Goal: Task Accomplishment & Management: Complete application form

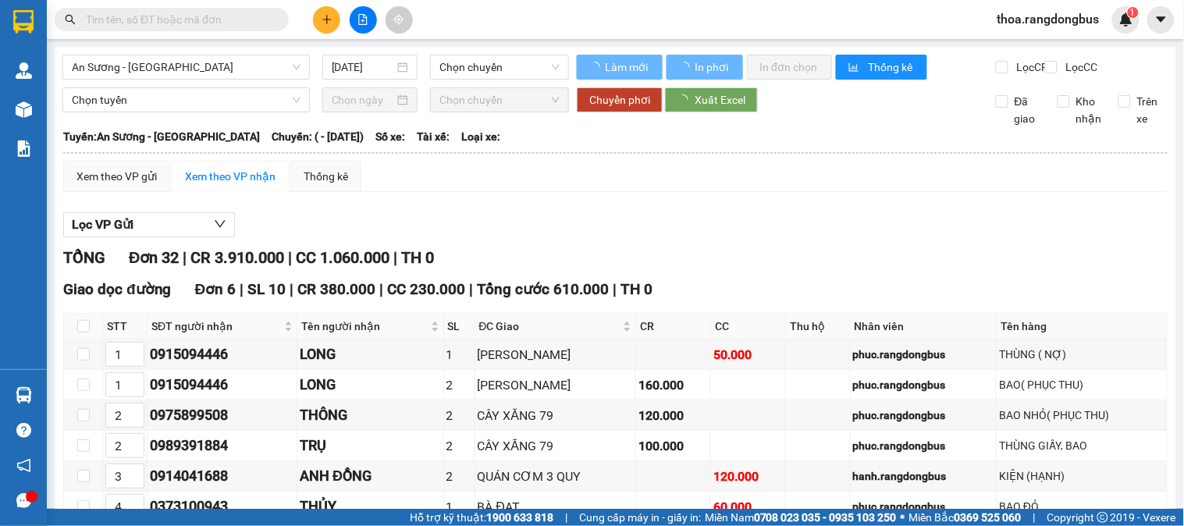
type input "07/03/2023"
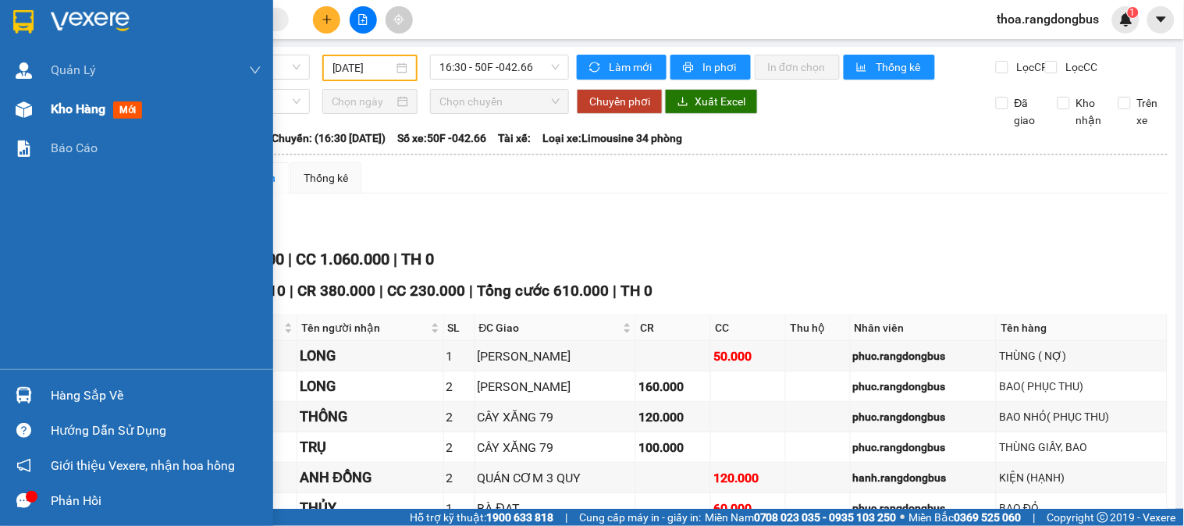
click at [58, 112] on span "Kho hàng" at bounding box center [78, 108] width 55 height 15
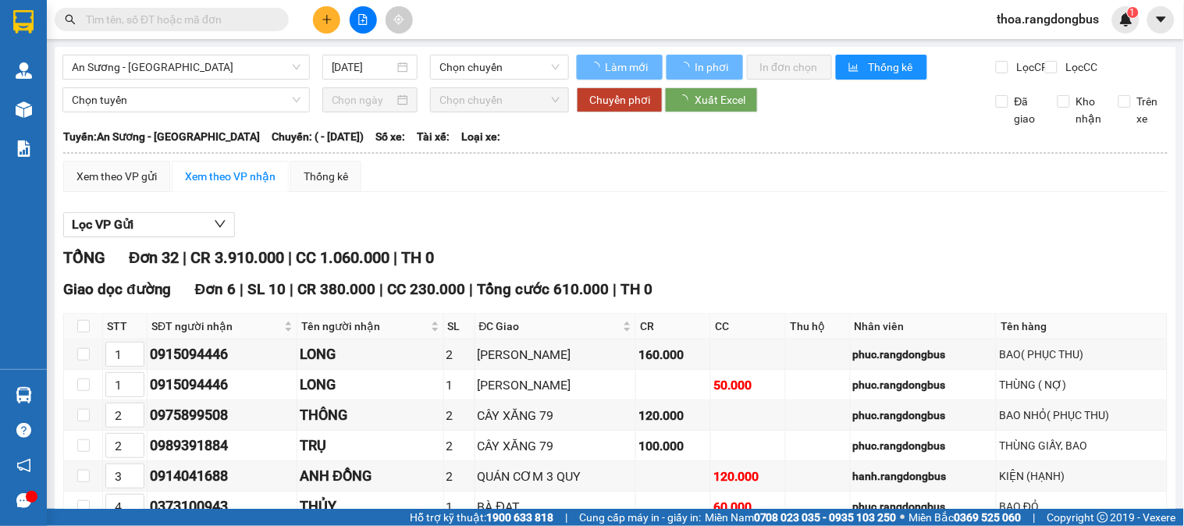
type input "07/03/2023"
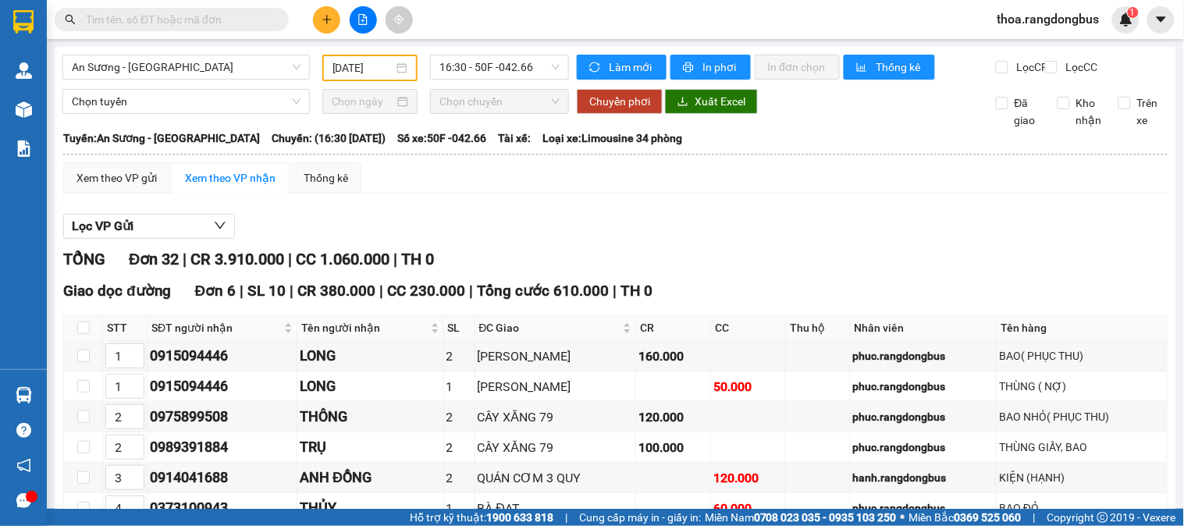
click at [324, 23] on icon "plus" at bounding box center [326, 19] width 11 height 11
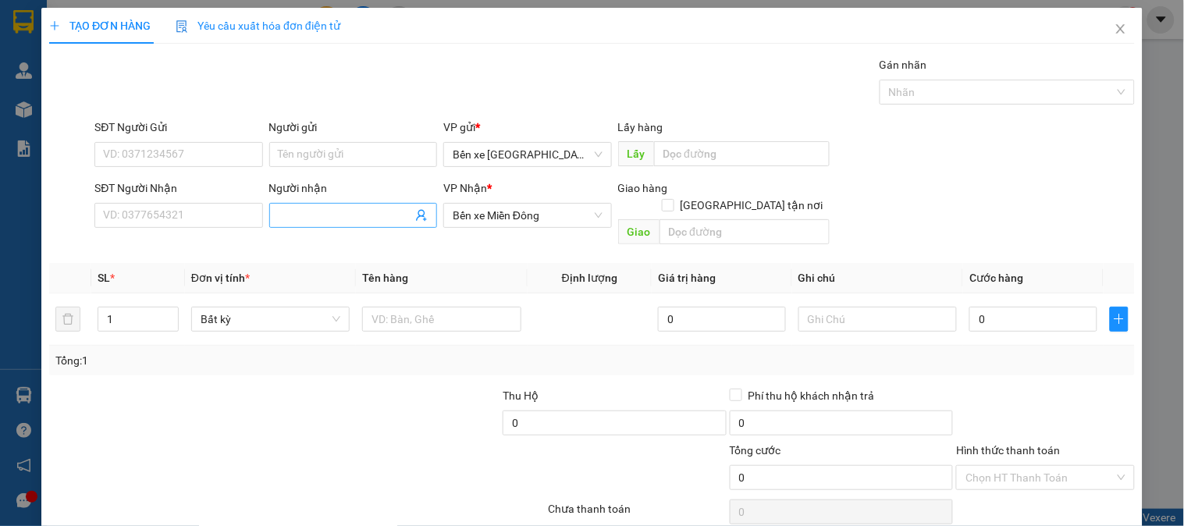
click at [365, 215] on input "Người nhận" at bounding box center [345, 215] width 133 height 17
type input "laays hangf chus taasn"
drag, startPoint x: 353, startPoint y: 215, endPoint x: 0, endPoint y: 238, distance: 354.2
click at [0, 238] on div "TẠO ĐƠN HÀNG Yêu cầu xuất hóa đơn điện tử Transit Pickup Surcharge Ids Transit …" at bounding box center [592, 263] width 1184 height 526
click at [363, 211] on input "Người nhận" at bounding box center [345, 215] width 133 height 17
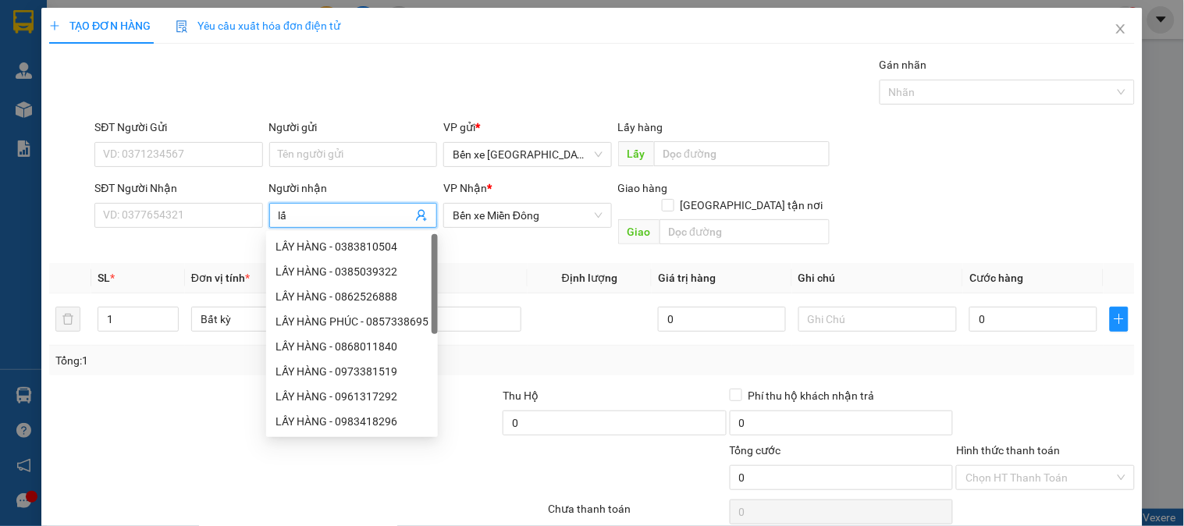
type input "l"
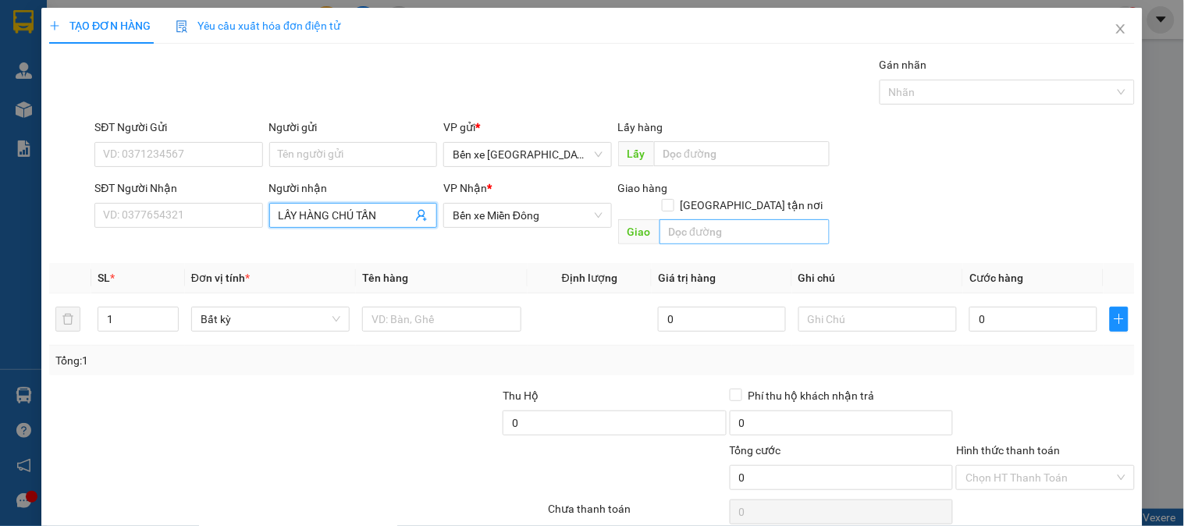
type input "LẤY HÀNG CHÚ TẤN"
click at [791, 219] on input "text" at bounding box center [744, 231] width 170 height 25
type input "MỘ ĐỨC"
drag, startPoint x: 118, startPoint y: 306, endPoint x: 37, endPoint y: 318, distance: 82.0
click at [37, 318] on div "TẠO ĐƠN HÀNG Yêu cầu xuất hóa đơn điện tử Transit Pickup Surcharge Ids Transit …" at bounding box center [592, 263] width 1184 height 526
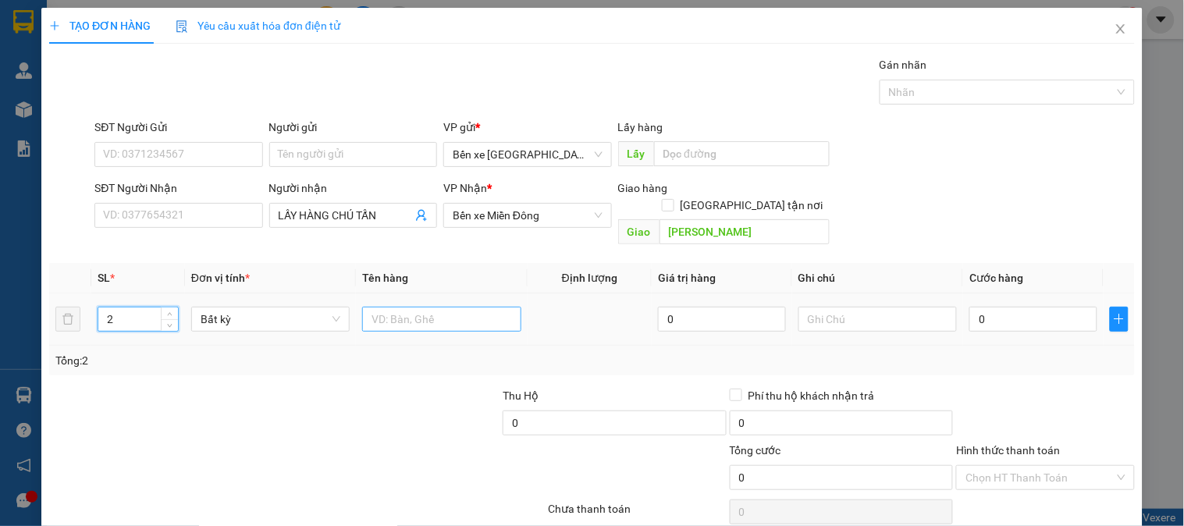
type input "2"
click at [383, 307] on input "text" at bounding box center [441, 319] width 158 height 25
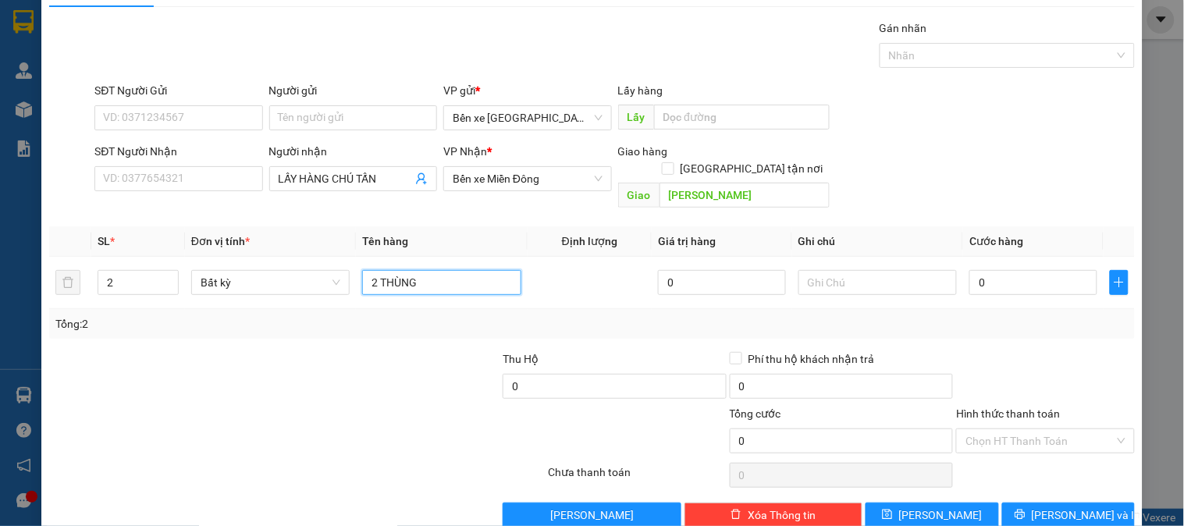
scroll to position [51, 0]
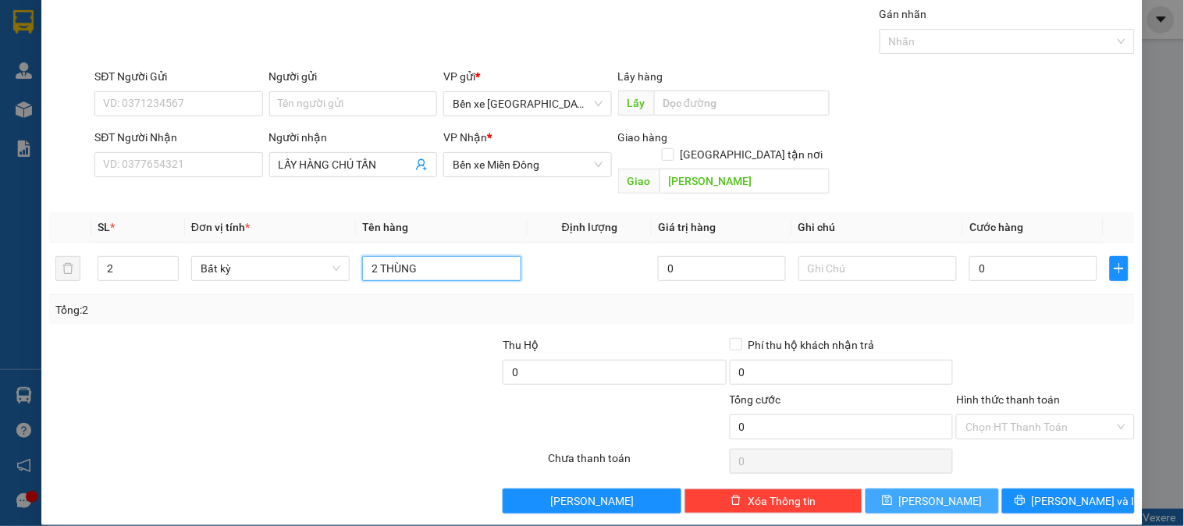
type input "2 THÙNG"
click at [918, 488] on button "Lưu" at bounding box center [931, 500] width 133 height 25
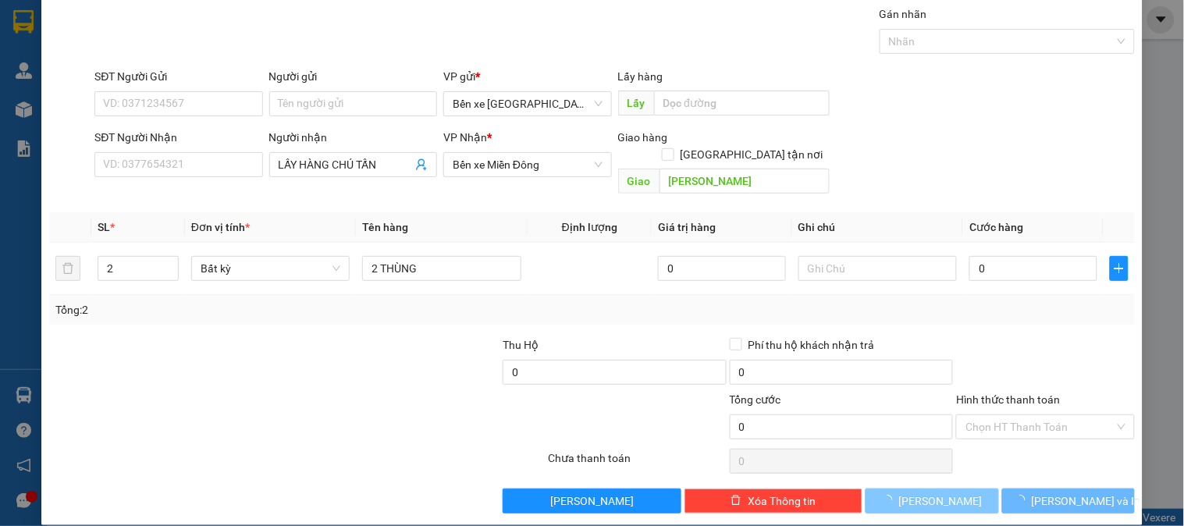
type input "1"
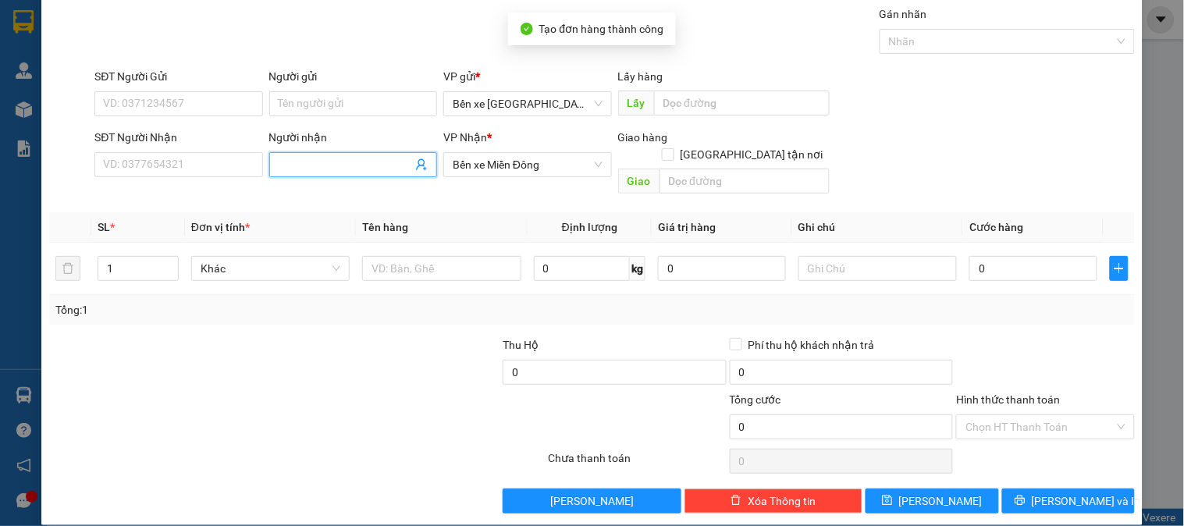
click at [359, 168] on input "Người nhận" at bounding box center [345, 164] width 133 height 17
type input "LẤY HÀNG TÂM"
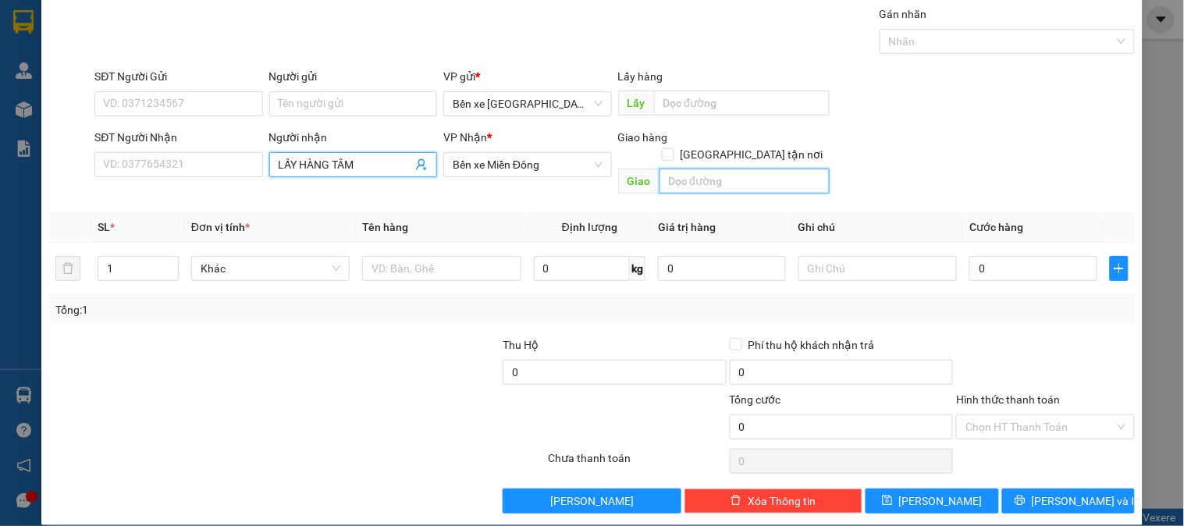
drag, startPoint x: 743, startPoint y: 167, endPoint x: 730, endPoint y: 142, distance: 27.9
click at [743, 169] on input "text" at bounding box center [744, 181] width 170 height 25
type input "THI PHỔ"
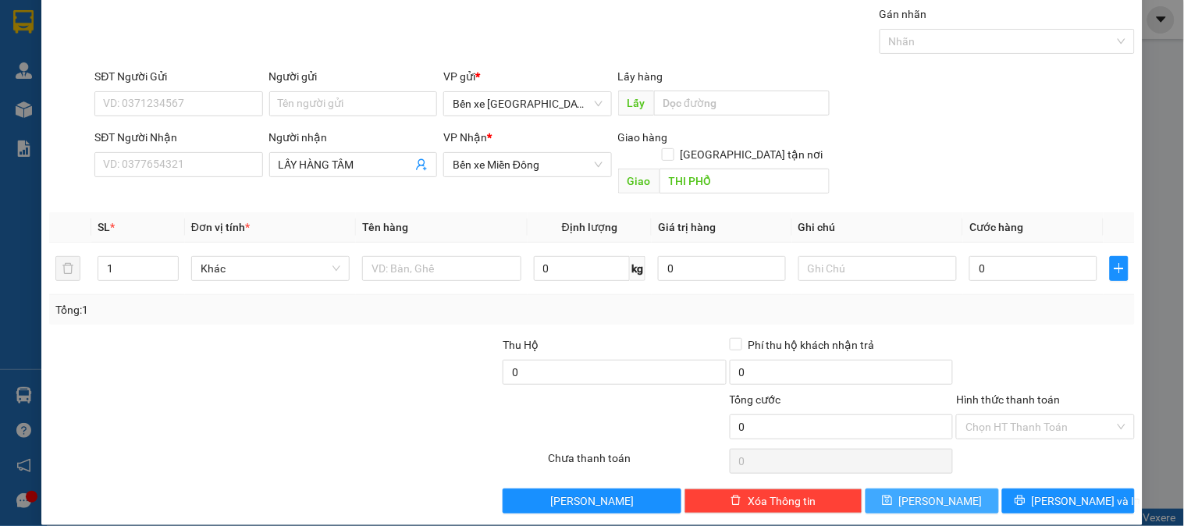
click at [925, 492] on span "Lưu" at bounding box center [940, 500] width 83 height 17
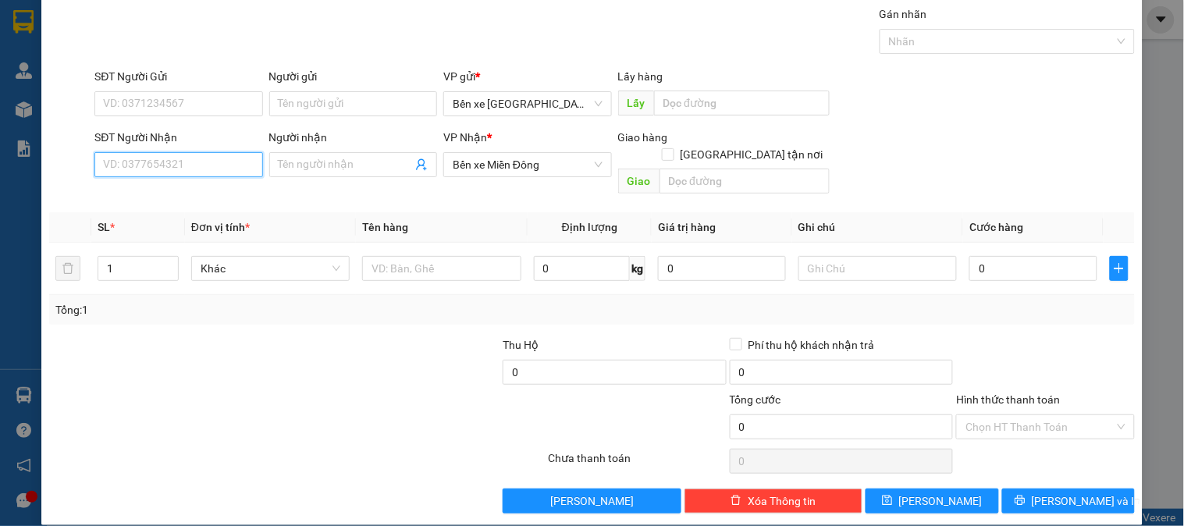
click at [234, 165] on input "SĐT Người Nhận" at bounding box center [178, 164] width 168 height 25
click at [162, 203] on div "0387410531" at bounding box center [176, 195] width 147 height 17
type input "0387410531"
checkbox input "true"
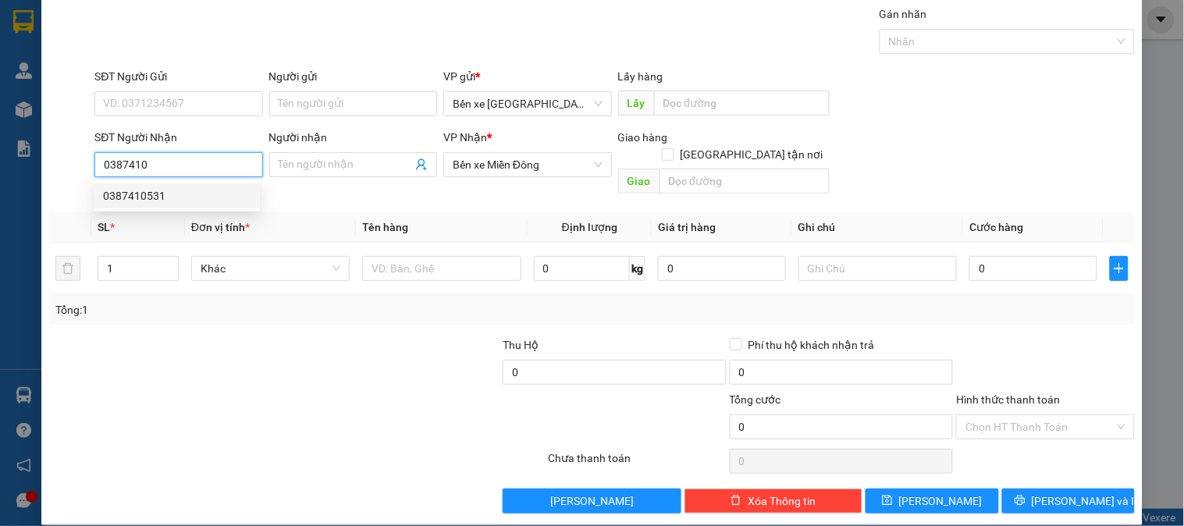
type input "THÀNH CÔNG"
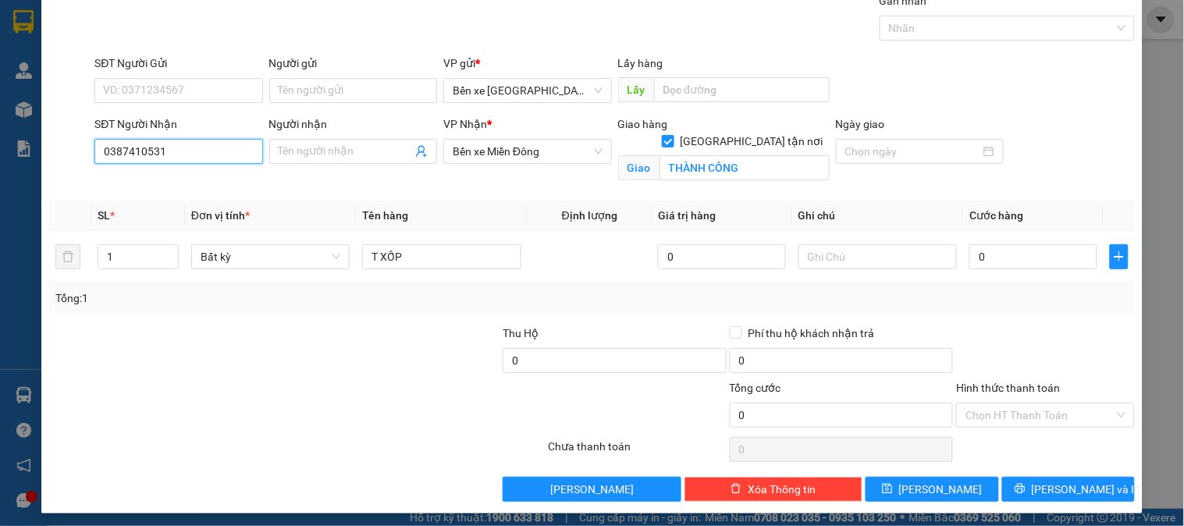
scroll to position [70, 0]
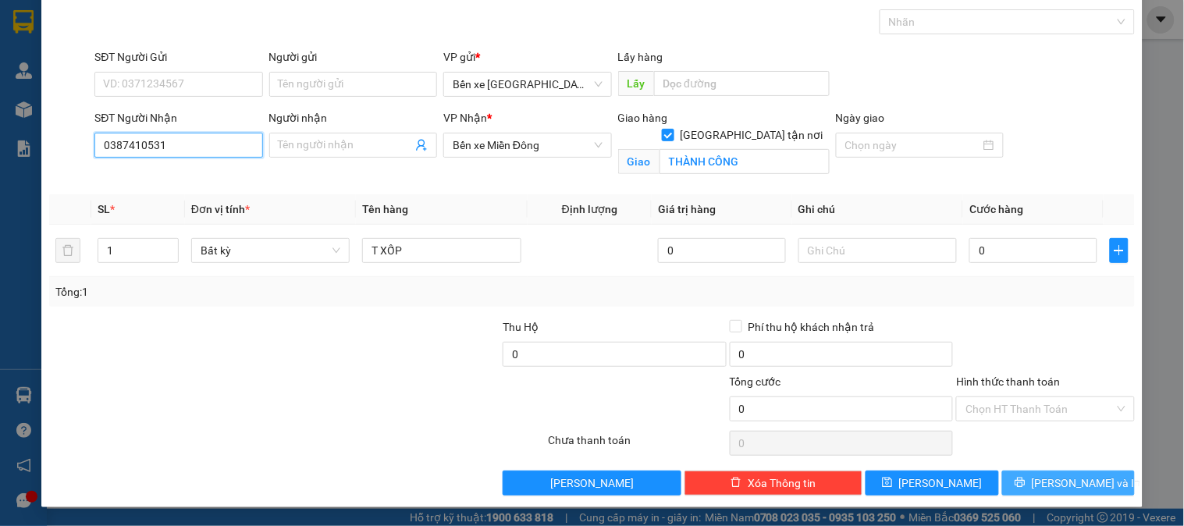
type input "0387410531"
click at [1046, 487] on span "Lưu và In" at bounding box center [1085, 482] width 109 height 17
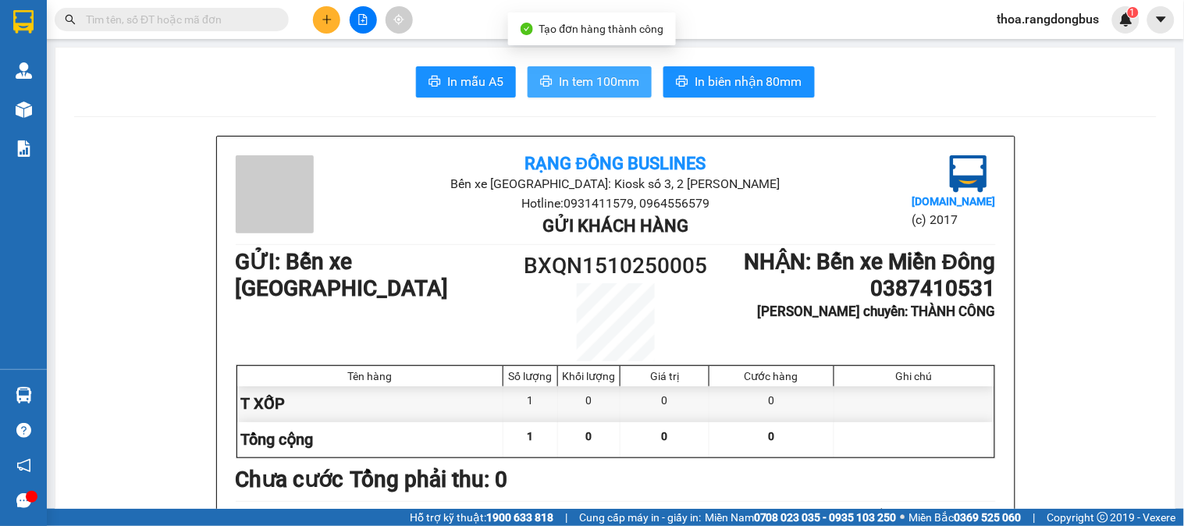
drag, startPoint x: 595, startPoint y: 66, endPoint x: 590, endPoint y: 72, distance: 8.3
click at [593, 66] on button "In tem 100mm" at bounding box center [589, 81] width 124 height 31
click at [902, 407] on div at bounding box center [914, 403] width 160 height 35
